Goal: Information Seeking & Learning: Learn about a topic

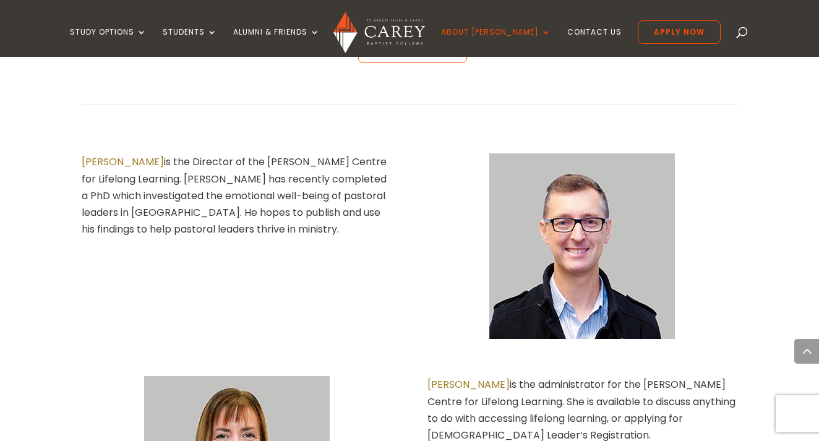
scroll to position [873, 0]
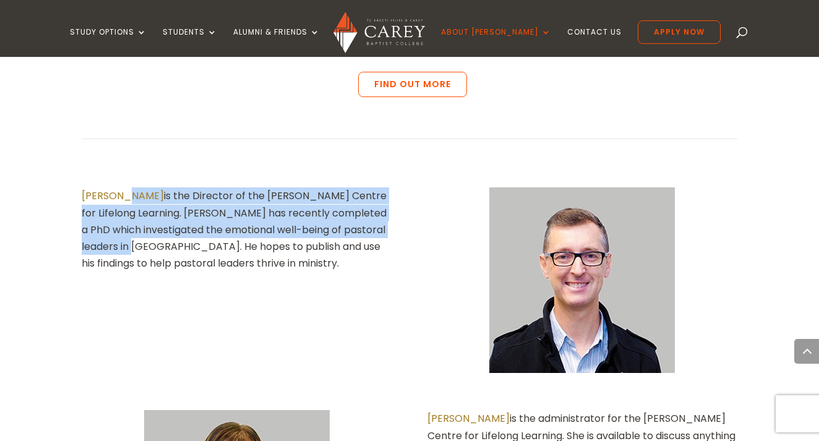
drag, startPoint x: 165, startPoint y: 147, endPoint x: 128, endPoint y: 98, distance: 61.0
click at [128, 188] on p "Glenn Melville is the Director of the Carey Centre for Lifelong Learning. Glenn…" at bounding box center [236, 230] width 309 height 84
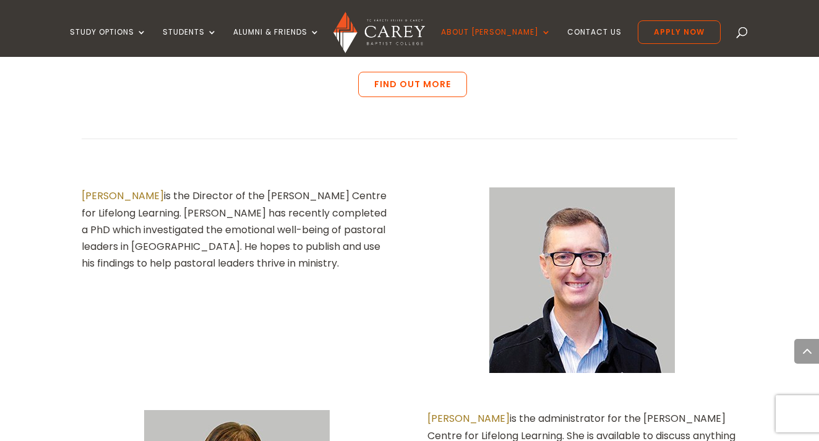
click at [210, 203] on div "Glenn Melville is the Director of the Carey Centre for Lifelong Learning. Glenn…" at bounding box center [409, 280] width 655 height 223
click at [131, 189] on link "[PERSON_NAME]" at bounding box center [123, 196] width 82 height 14
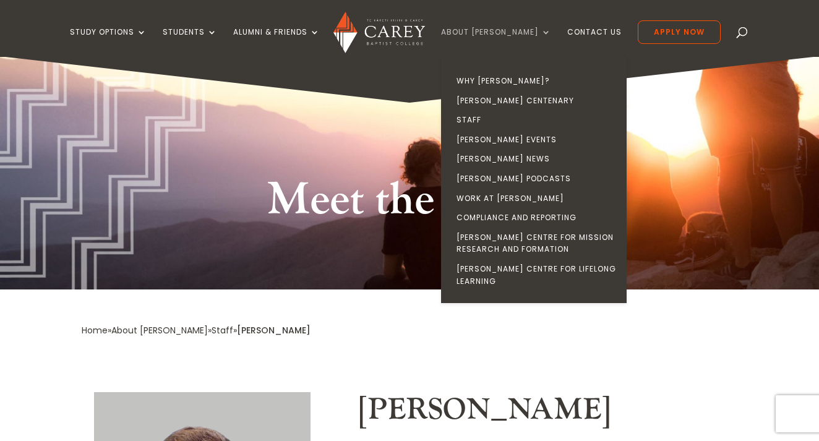
click at [511, 28] on link "About [PERSON_NAME]" at bounding box center [496, 42] width 110 height 29
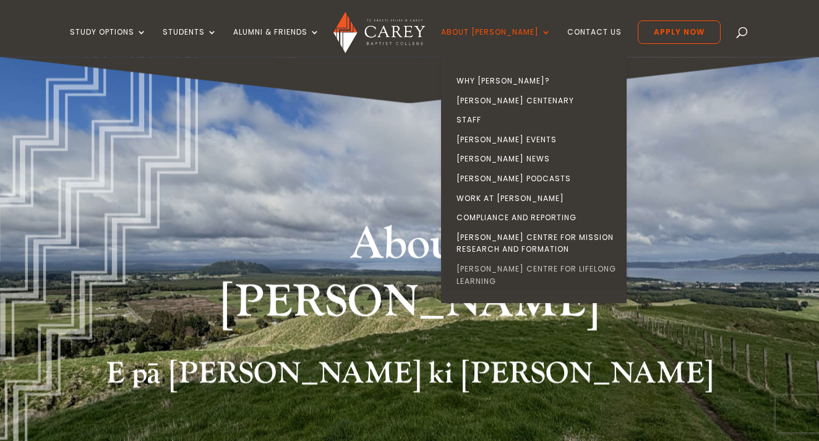
click at [520, 267] on link "[PERSON_NAME] Centre for Lifelong Learning" at bounding box center [537, 275] width 186 height 32
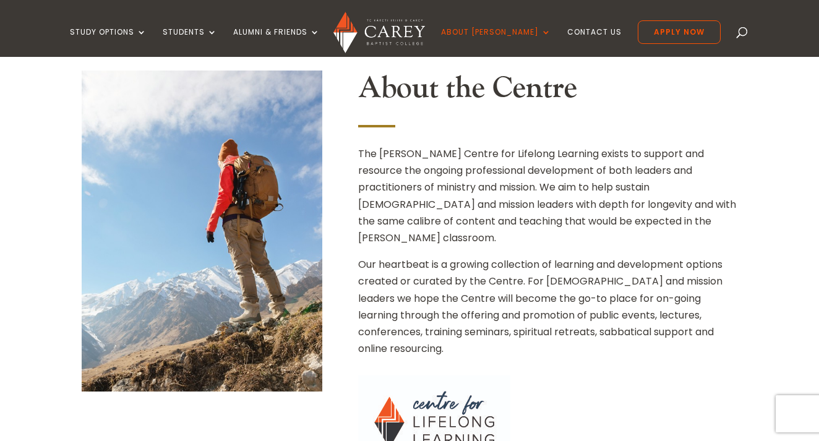
scroll to position [473, 0]
